Goal: Navigation & Orientation: Find specific page/section

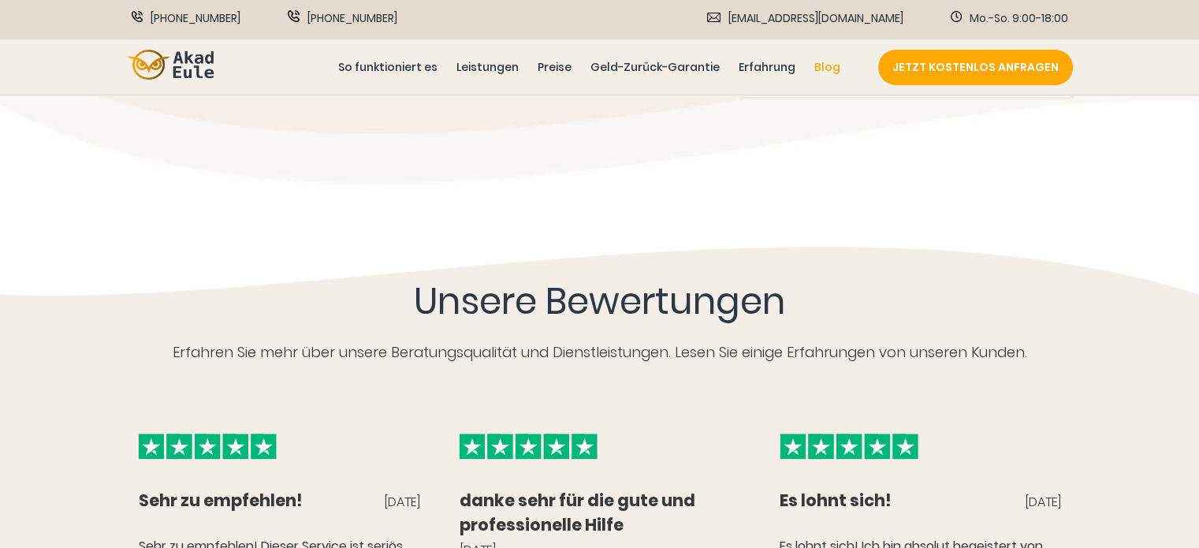
click at [484, 200] on div at bounding box center [599, 215] width 1199 height 63
click at [62, 192] on div at bounding box center [599, 215] width 1199 height 63
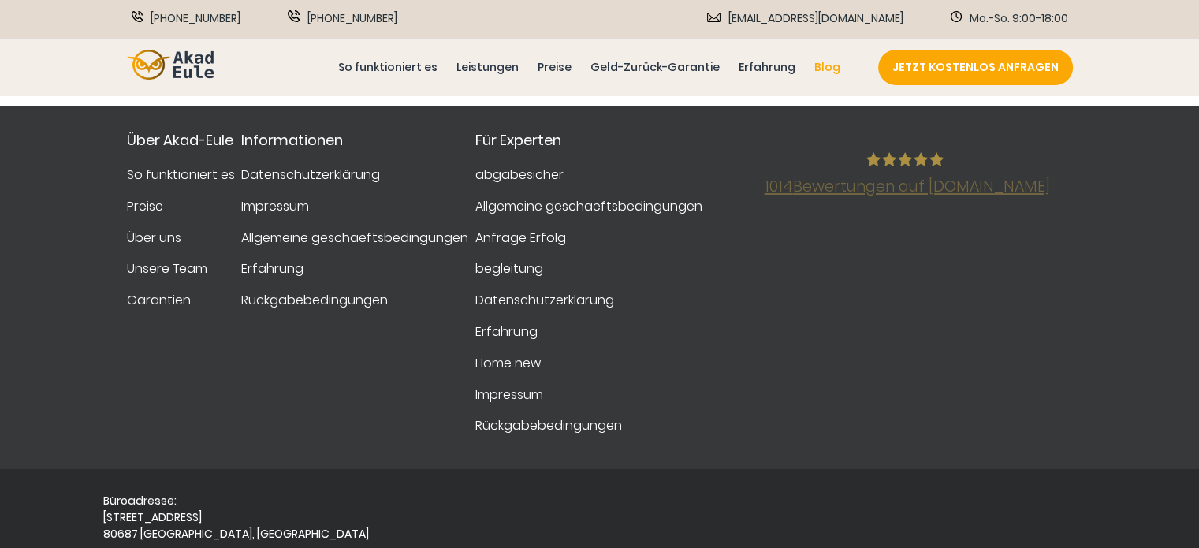
scroll to position [1905, 0]
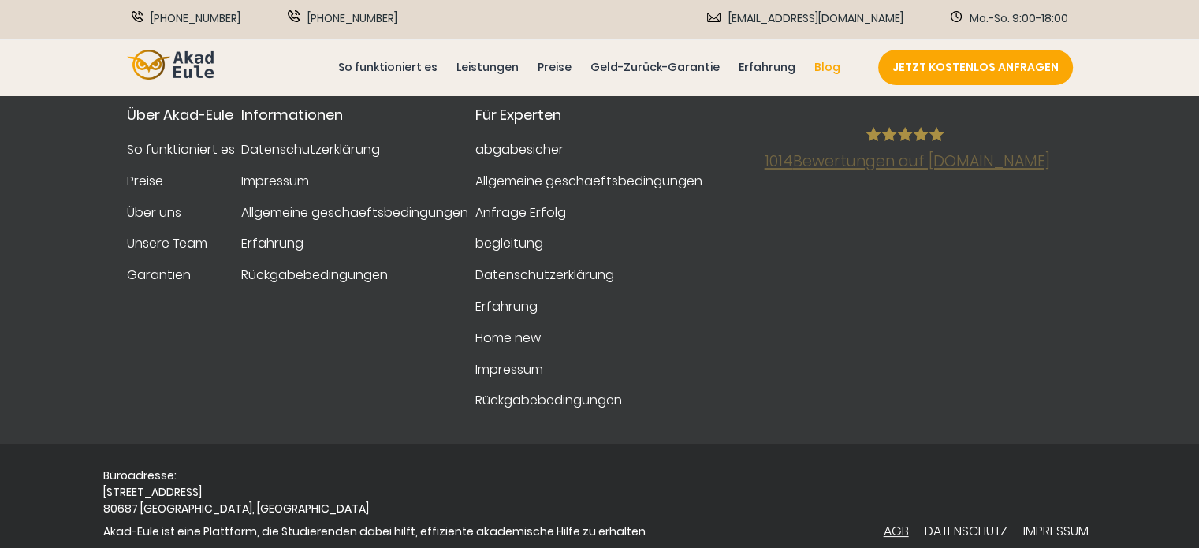
click at [890, 521] on link "AGB" at bounding box center [895, 531] width 25 height 20
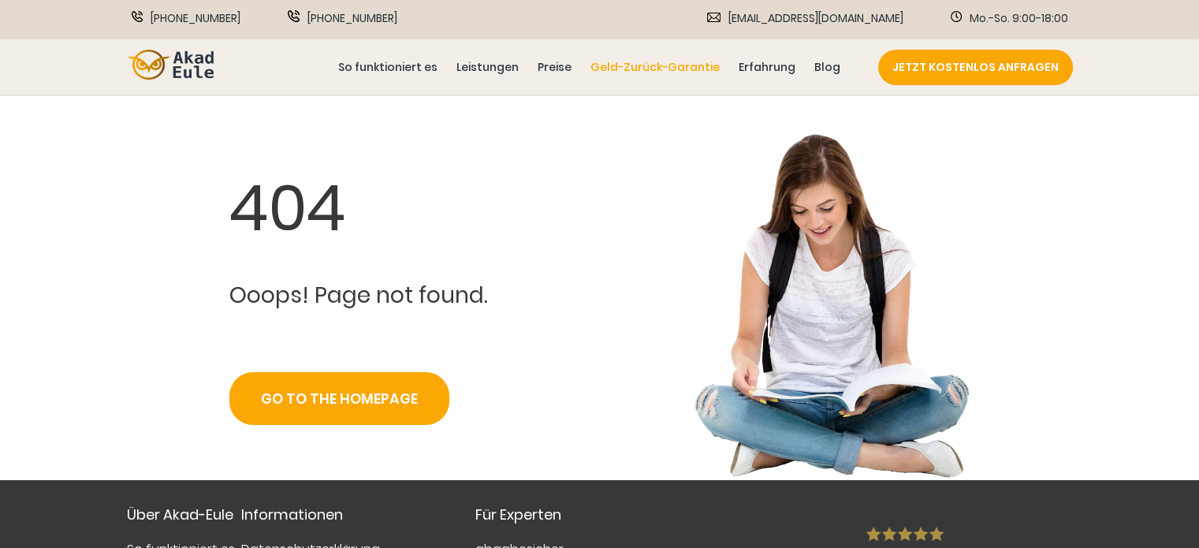
click at [701, 73] on link "Geld-Zurück-Garantie" at bounding box center [655, 67] width 136 height 18
click at [653, 69] on link "Geld-Zurück-Garantie" at bounding box center [655, 67] width 136 height 18
click at [183, 60] on img at bounding box center [170, 65] width 87 height 31
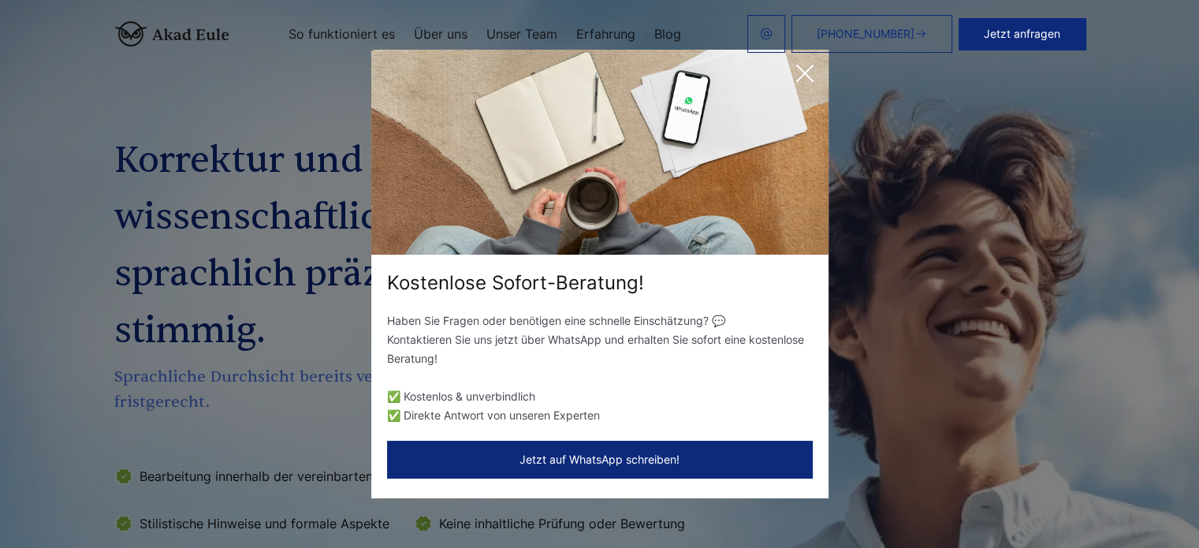
click at [798, 72] on icon at bounding box center [805, 74] width 32 height 32
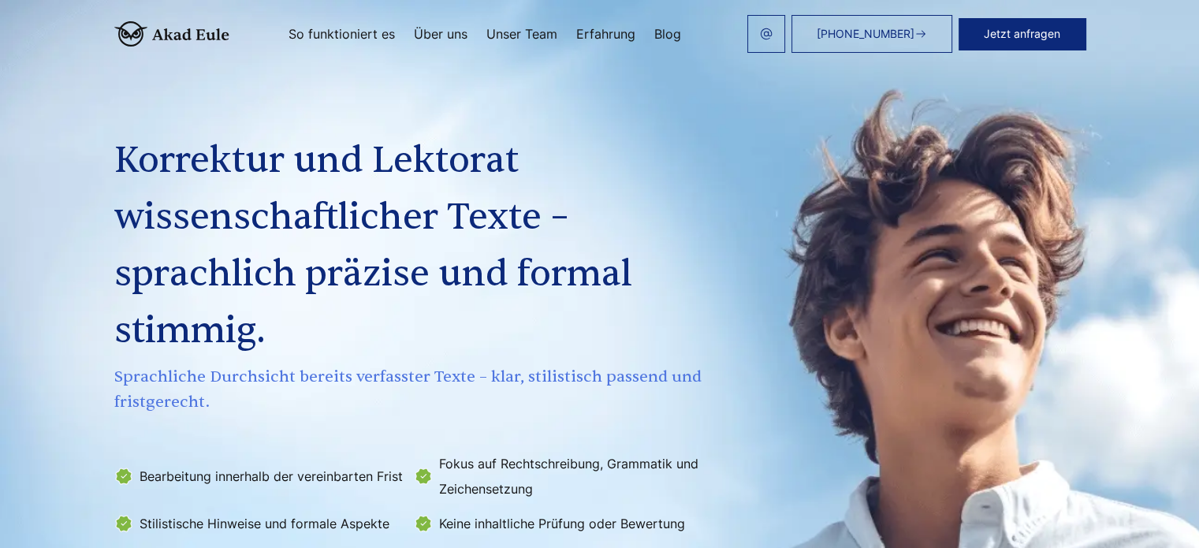
scroll to position [79, 0]
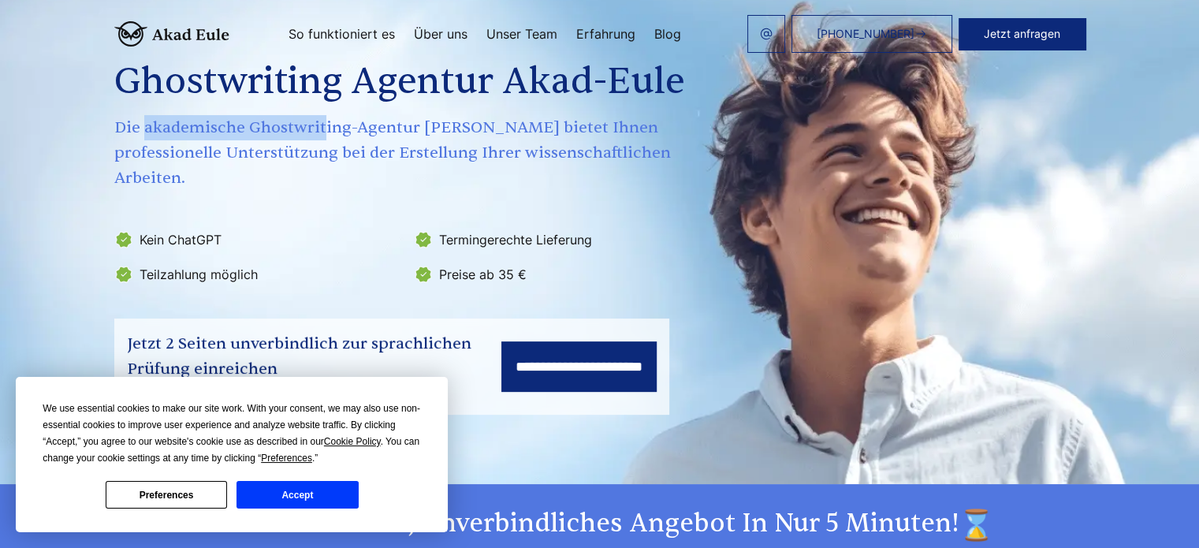
copy span "akademische Ghostwrit"
drag, startPoint x: 228, startPoint y: 126, endPoint x: 50, endPoint y: 125, distance: 178.1
click at [114, 125] on span "Die akademische Ghostwriting-Agentur Akad-Eule bietet Ihnen professionelle Unte…" at bounding box center [410, 153] width 593 height 76
